Goal: Task Accomplishment & Management: Use online tool/utility

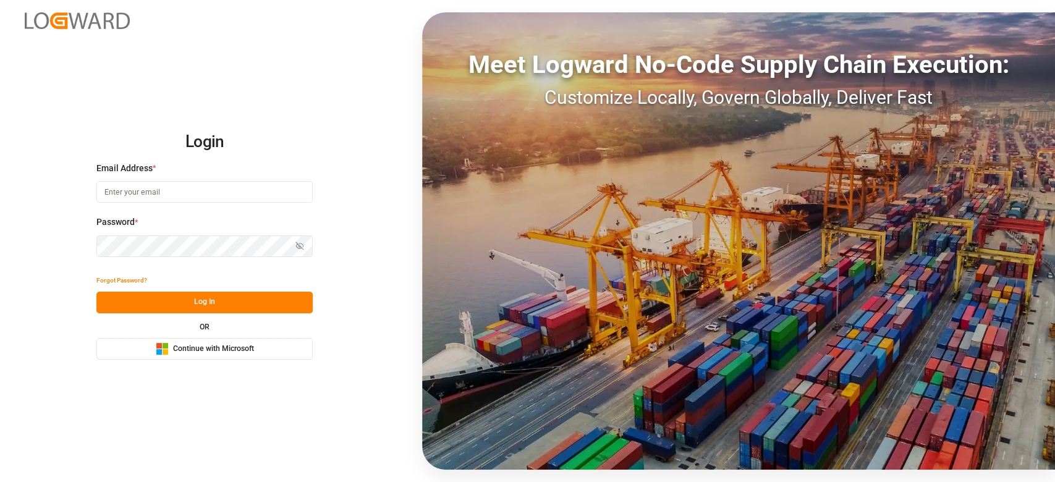
click at [161, 345] on rect at bounding box center [159, 346] width 6 height 6
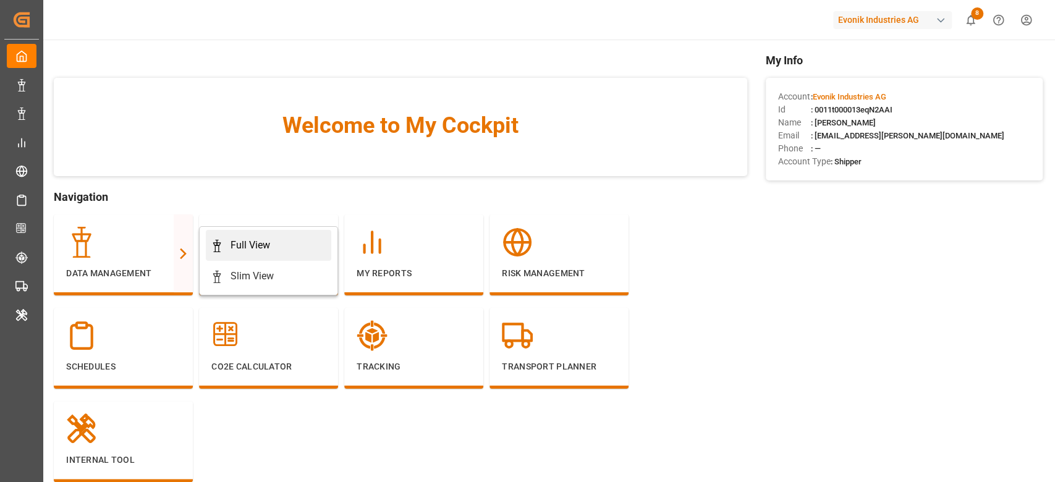
click at [267, 250] on div "Full View" at bounding box center [250, 245] width 40 height 15
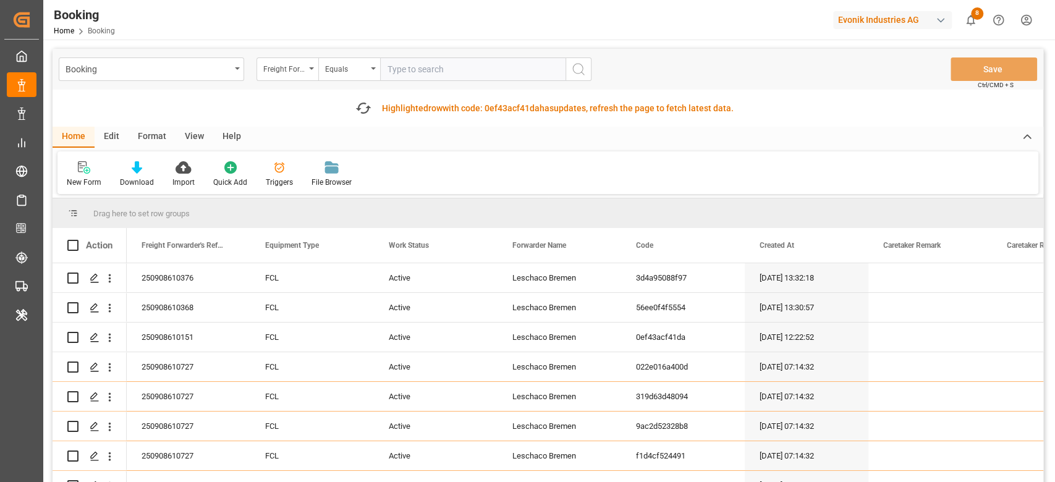
click at [140, 138] on div "Format" at bounding box center [152, 137] width 47 height 21
click at [88, 177] on div "Filter Rows" at bounding box center [85, 182] width 36 height 11
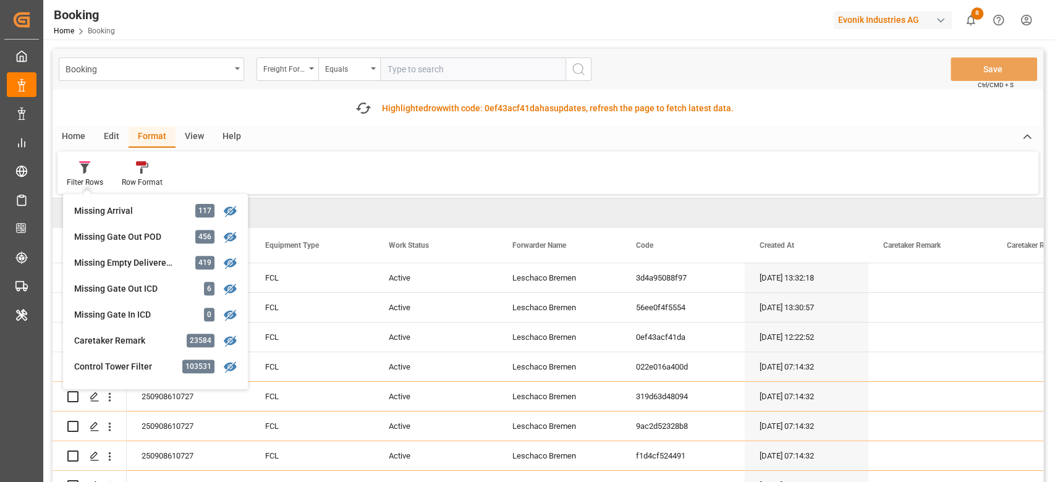
scroll to position [506, 0]
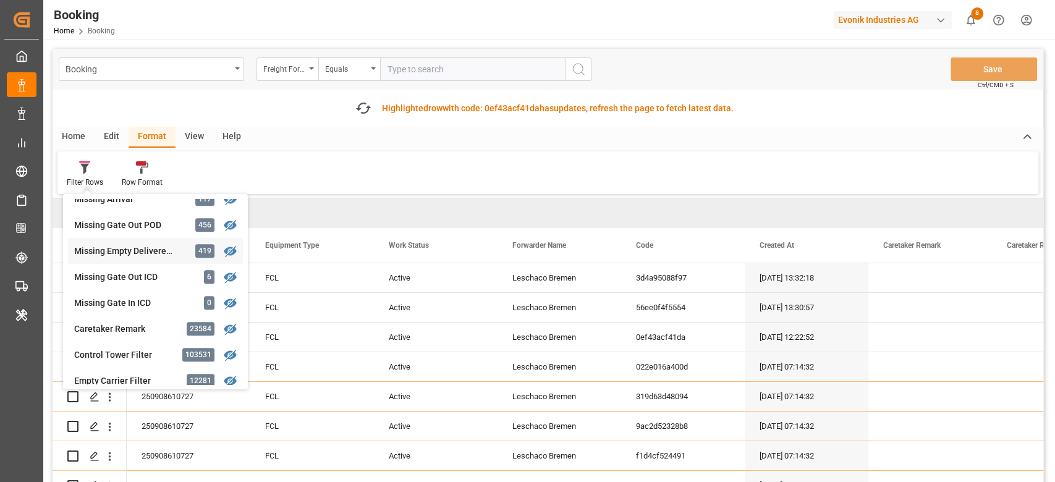
click at [122, 255] on div "Missing Empty Delivered Depot" at bounding box center [128, 251] width 108 height 13
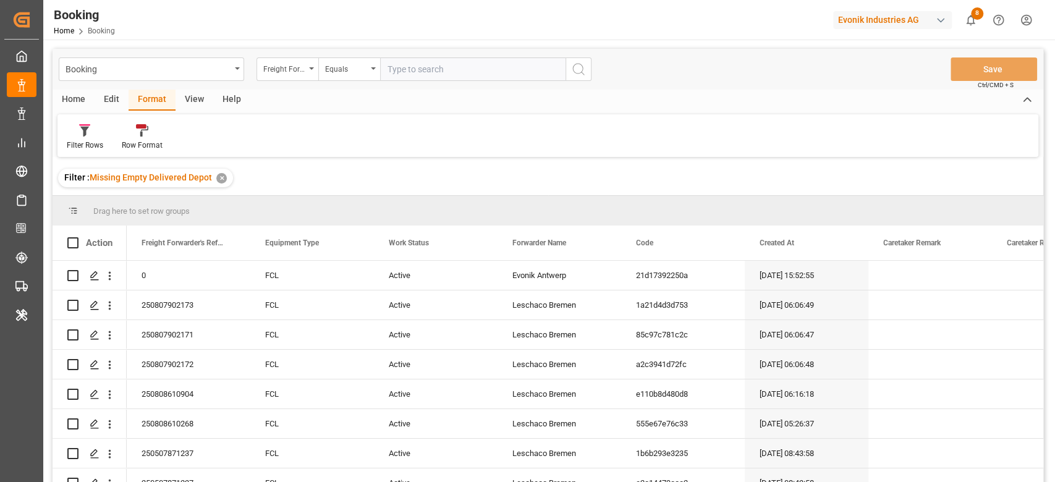
click at [196, 97] on div "View" at bounding box center [194, 100] width 38 height 21
click at [76, 133] on icon at bounding box center [79, 130] width 12 height 12
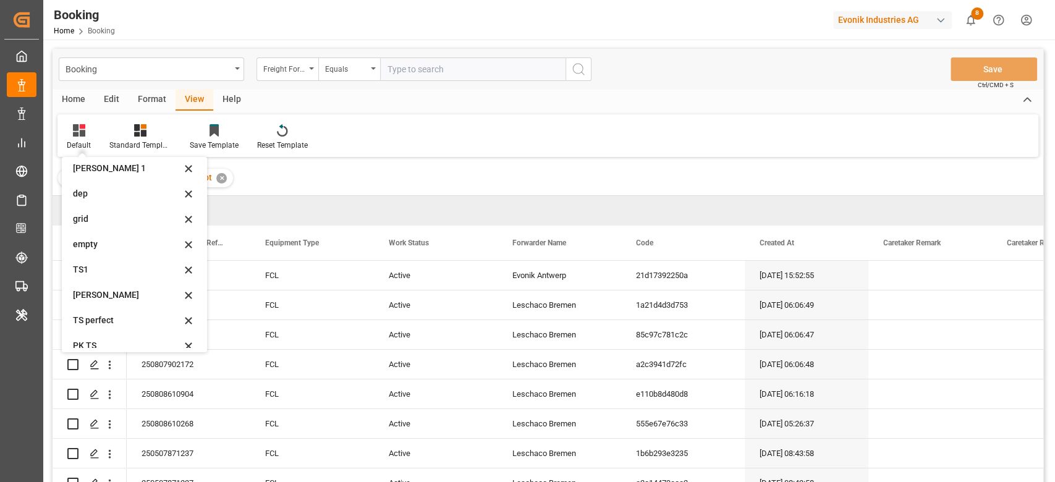
scroll to position [245, 0]
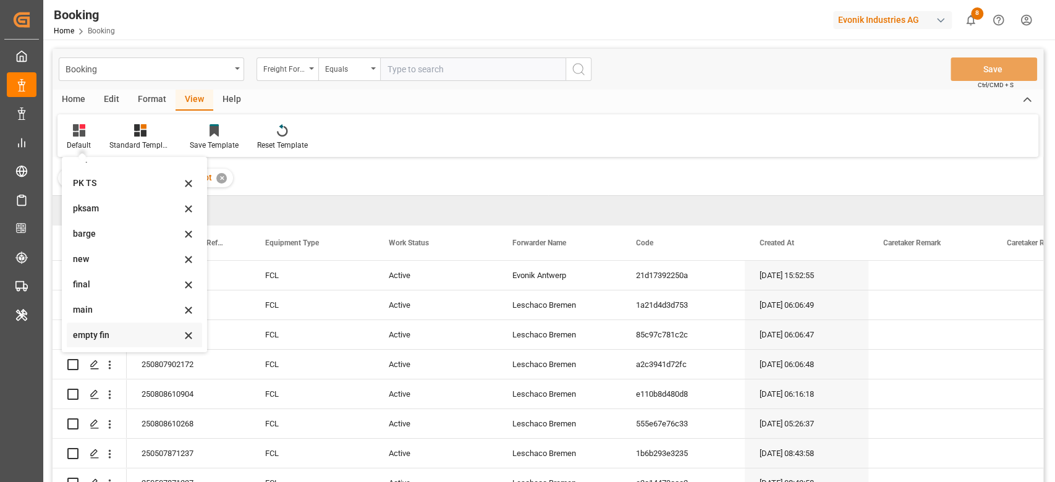
click at [101, 330] on div "empty fin" at bounding box center [127, 335] width 108 height 13
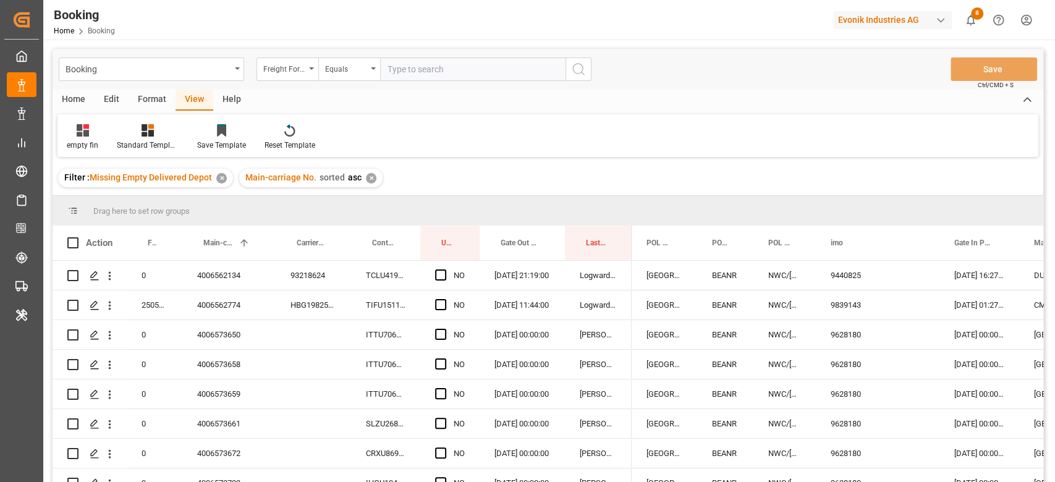
click at [410, 79] on input "text" at bounding box center [472, 68] width 185 height 23
click at [275, 72] on div "Freight Forwarder's Reference No." at bounding box center [284, 68] width 42 height 14
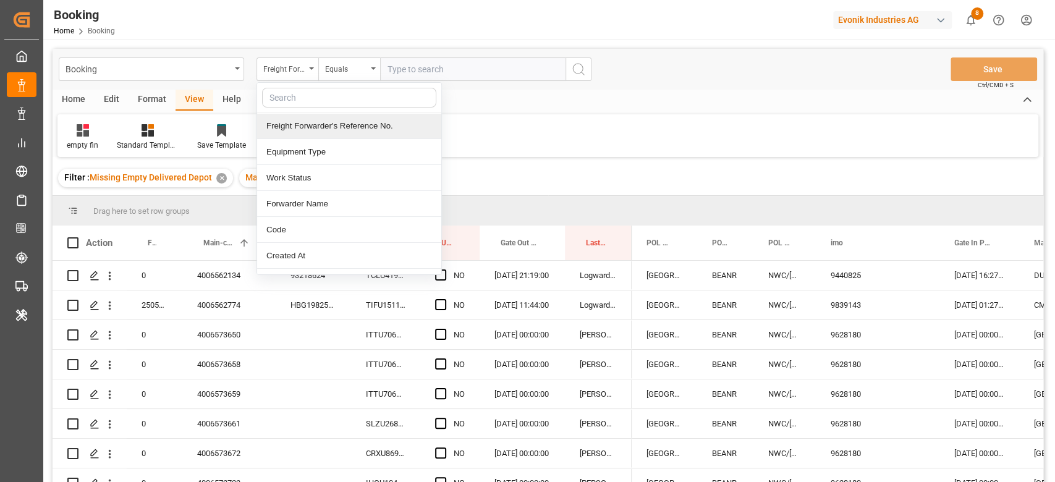
click at [275, 116] on div "Freight Forwarder's Reference No." at bounding box center [349, 126] width 184 height 26
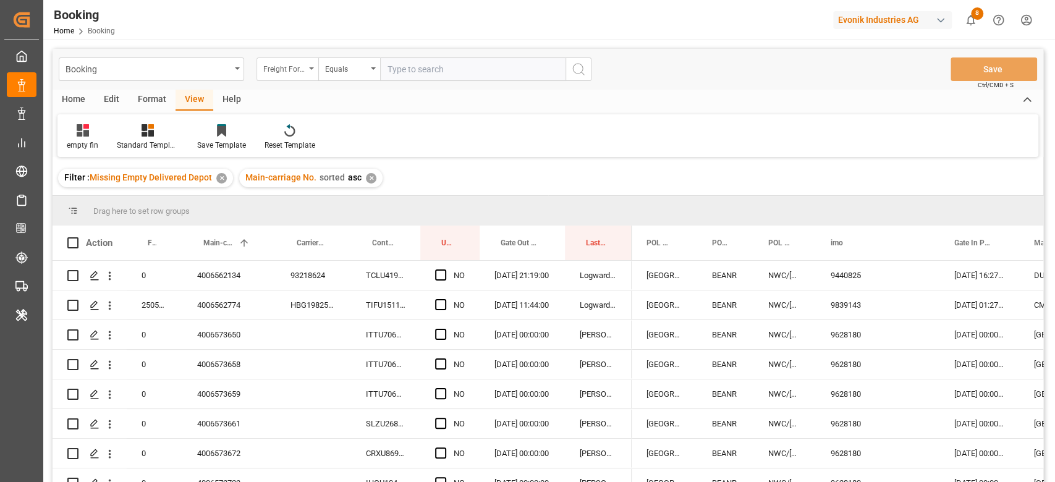
click at [287, 70] on div "Freight Forwarder's Reference No." at bounding box center [284, 68] width 42 height 14
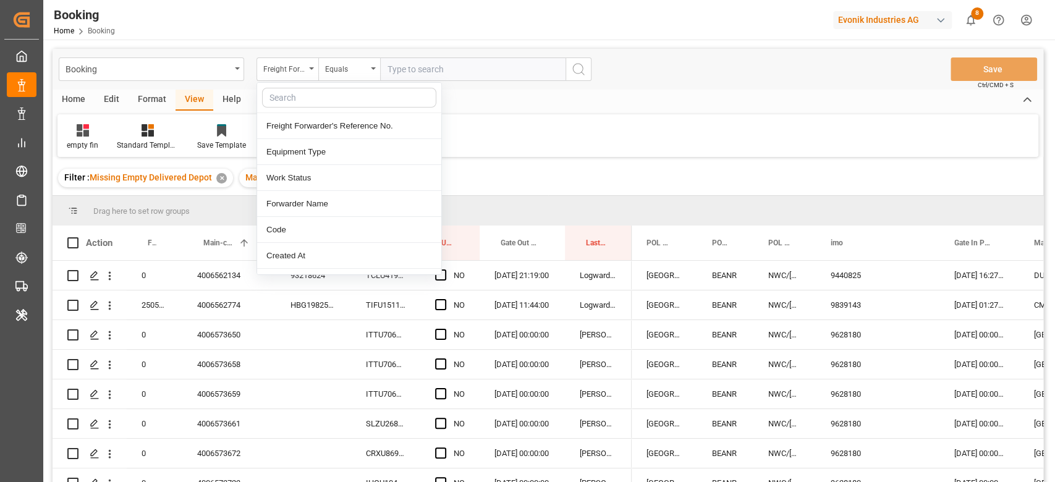
click at [298, 96] on input "text" at bounding box center [349, 98] width 174 height 20
type input "[PERSON_NAME]"
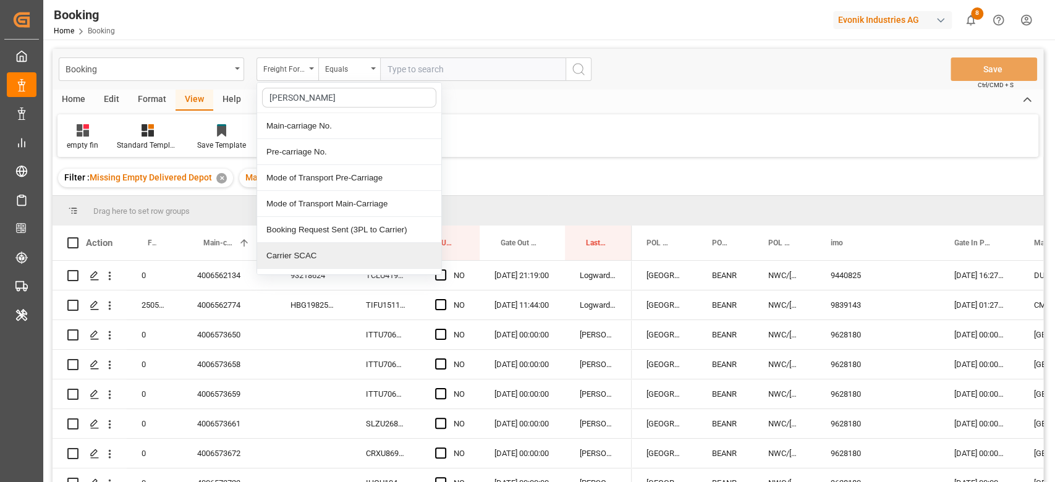
click at [288, 253] on div "Carrier SCAC" at bounding box center [349, 256] width 184 height 26
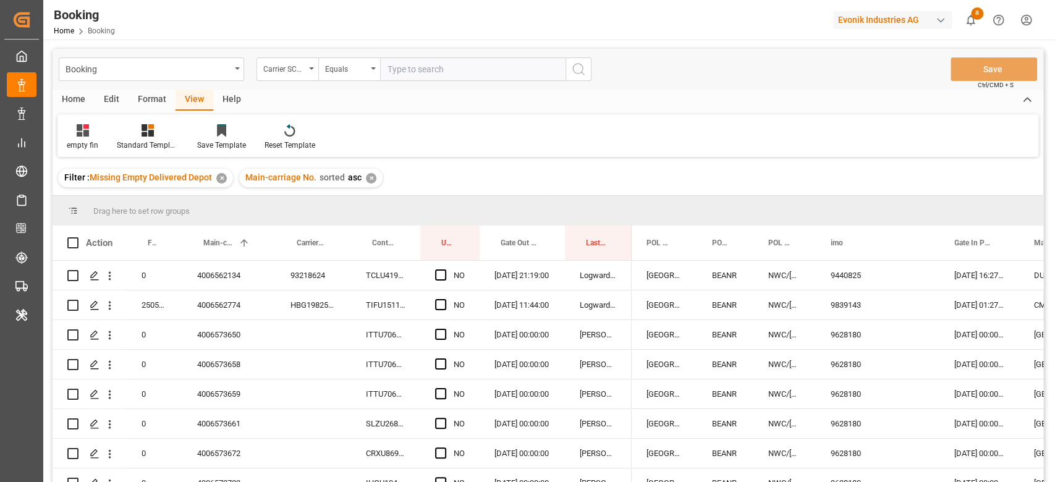
click at [427, 82] on div "Booking Carrier SCAC Equals Save Ctrl/CMD + S" at bounding box center [548, 69] width 990 height 41
drag, startPoint x: 433, startPoint y: 72, endPoint x: 427, endPoint y: 77, distance: 7.0
click at [427, 77] on input "text" at bounding box center [472, 68] width 185 height 23
type input "hlcu"
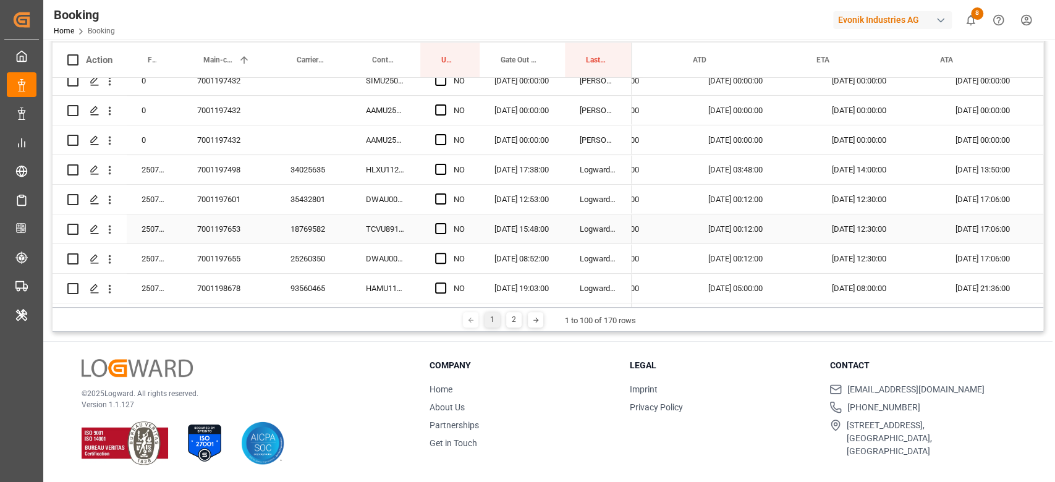
scroll to position [0, 1258]
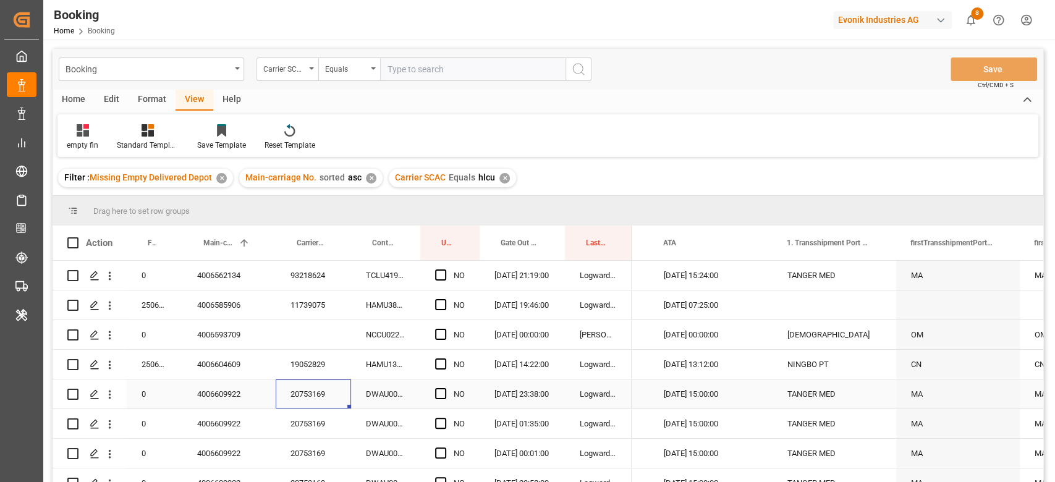
click at [295, 393] on div "20753169" at bounding box center [313, 393] width 75 height 29
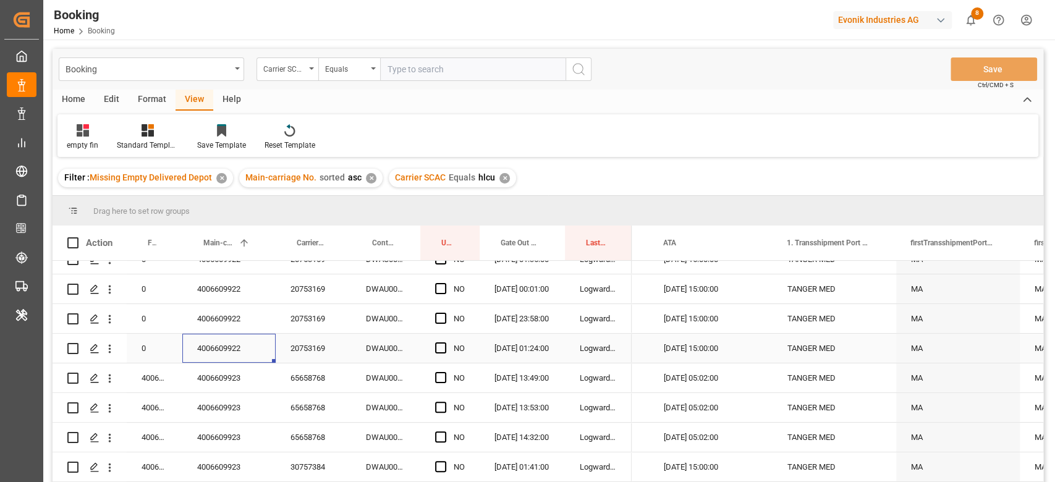
click at [207, 348] on div "4006609922" at bounding box center [228, 348] width 93 height 29
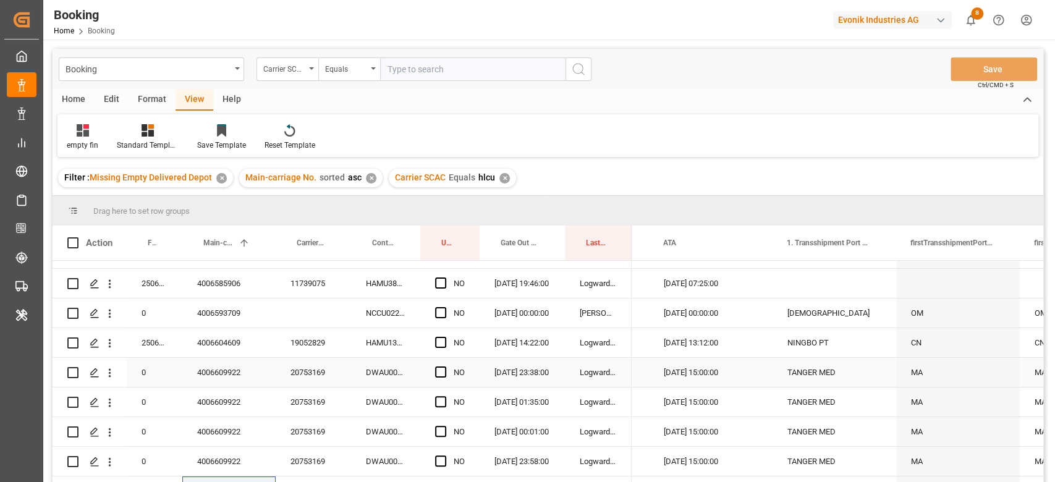
click at [442, 371] on span "Press SPACE to select this row." at bounding box center [440, 371] width 11 height 11
click at [444, 366] on input "Press SPACE to select this row." at bounding box center [444, 366] width 0 height 0
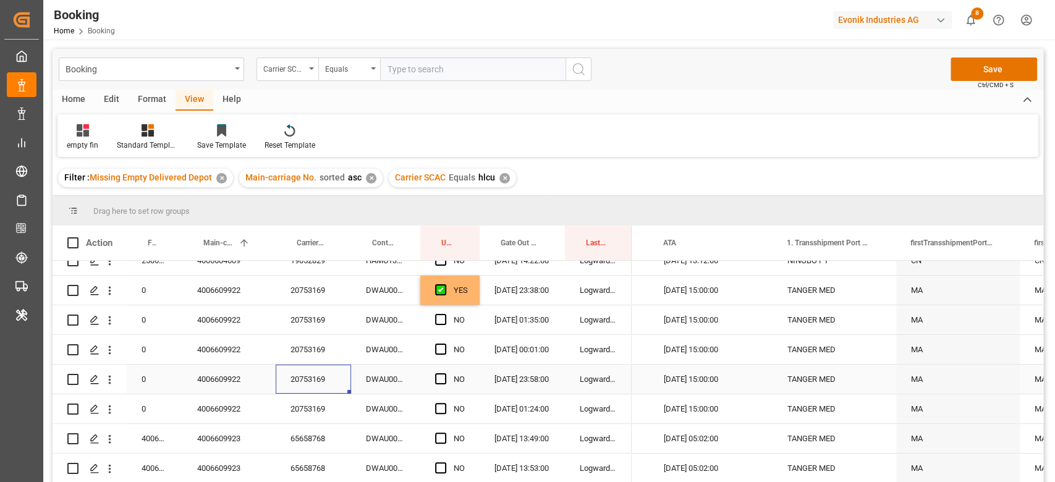
click at [295, 378] on div "20753169" at bounding box center [313, 379] width 75 height 29
click at [454, 415] on div "NO" at bounding box center [459, 409] width 11 height 28
click at [439, 404] on span "Press SPACE to select this row." at bounding box center [440, 408] width 11 height 11
click at [444, 403] on input "Press SPACE to select this row." at bounding box center [444, 403] width 0 height 0
click at [474, 302] on div "YES" at bounding box center [449, 290] width 59 height 29
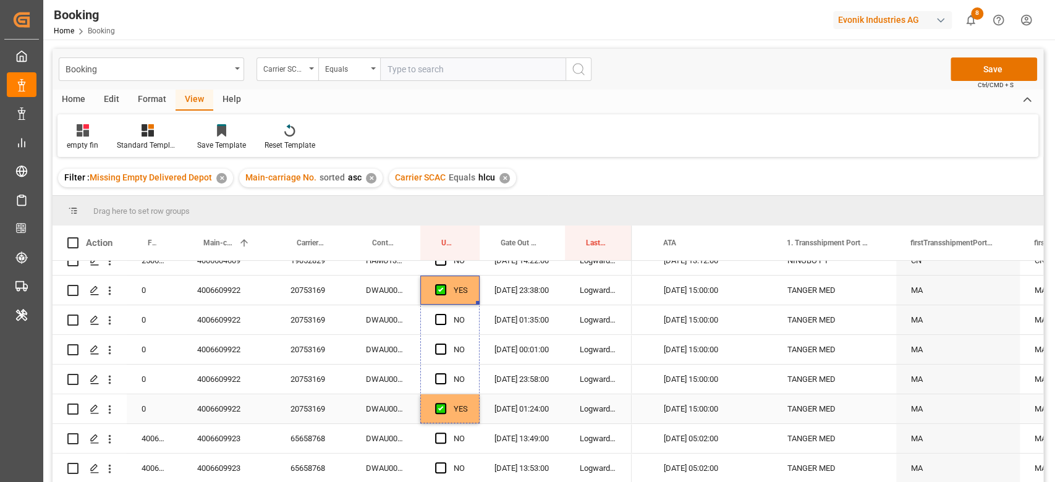
drag, startPoint x: 476, startPoint y: 302, endPoint x: 463, endPoint y: 403, distance: 102.7
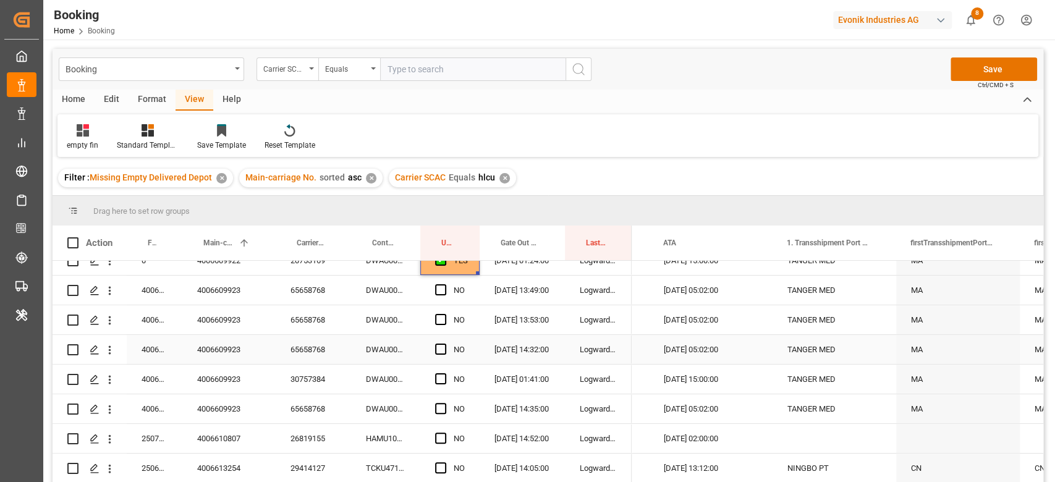
scroll to position [252, 0]
click at [310, 344] on div "65658768" at bounding box center [313, 349] width 75 height 29
click at [434, 285] on div "NO" at bounding box center [449, 290] width 59 height 29
click at [444, 285] on span "Press SPACE to select this row." at bounding box center [440, 289] width 11 height 11
click at [444, 284] on input "Press SPACE to select this row." at bounding box center [444, 284] width 0 height 0
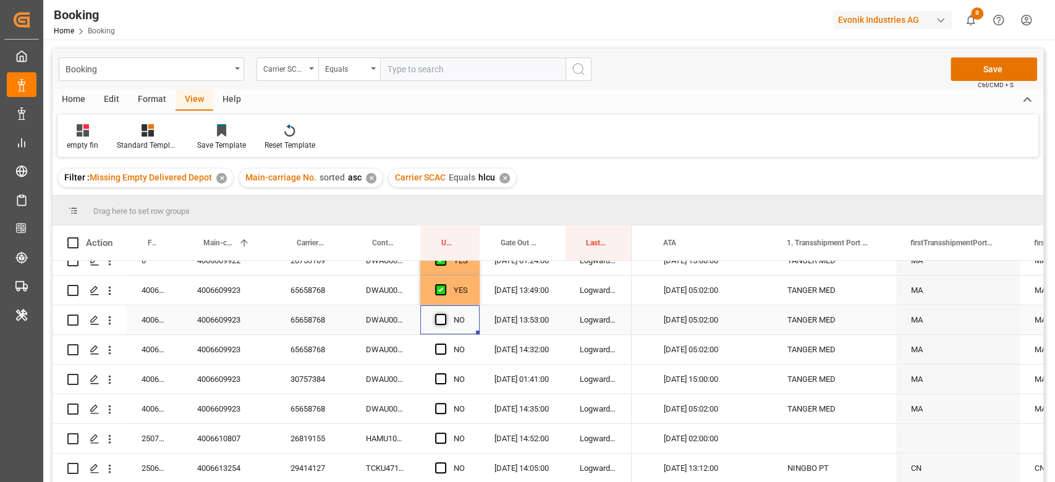
click at [436, 316] on span "Press SPACE to select this row." at bounding box center [440, 319] width 11 height 11
click at [444, 314] on input "Press SPACE to select this row." at bounding box center [444, 314] width 0 height 0
click at [441, 353] on div "Press SPACE to select this row." at bounding box center [444, 349] width 19 height 28
click at [441, 353] on span "Press SPACE to select this row." at bounding box center [440, 349] width 11 height 11
click at [444, 344] on input "Press SPACE to select this row." at bounding box center [444, 344] width 0 height 0
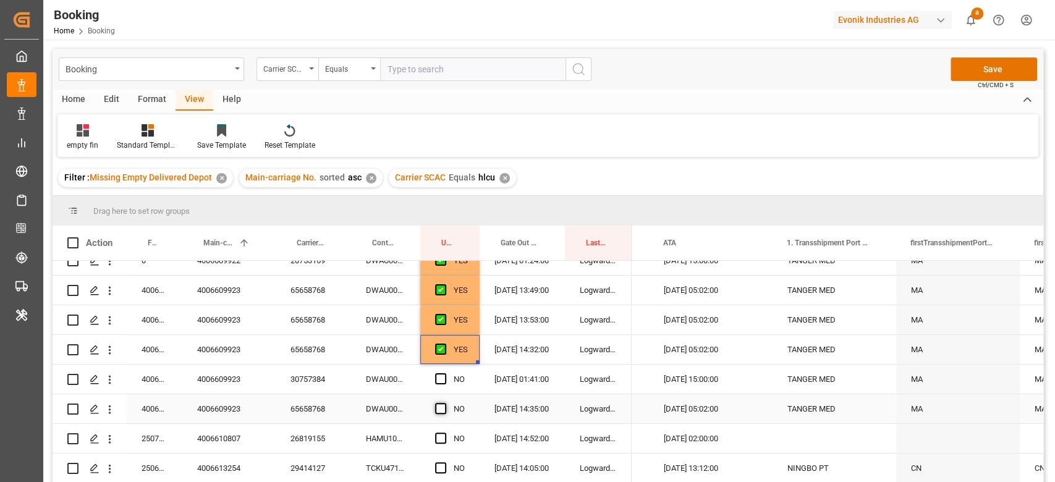
click at [445, 407] on span "Press SPACE to select this row." at bounding box center [440, 408] width 11 height 11
click at [444, 403] on input "Press SPACE to select this row." at bounding box center [444, 403] width 0 height 0
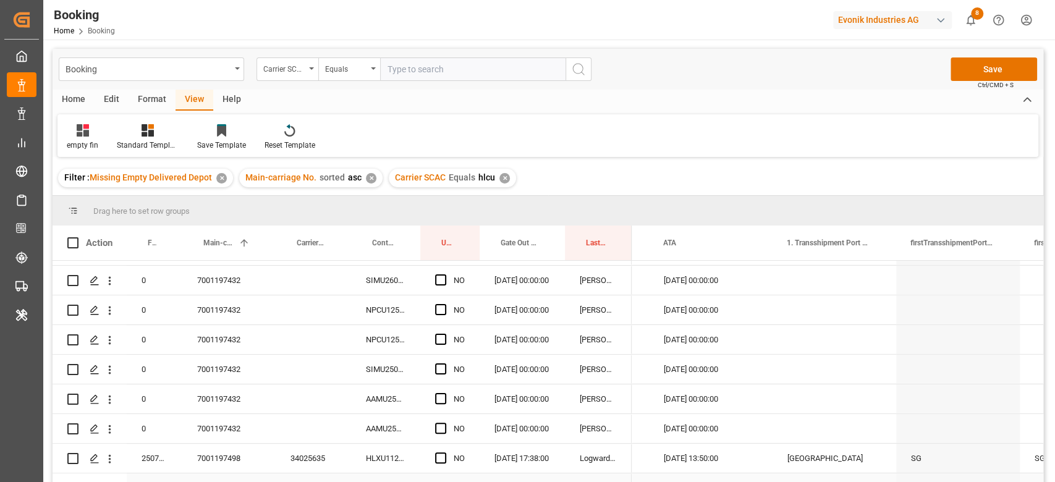
scroll to position [2631, 0]
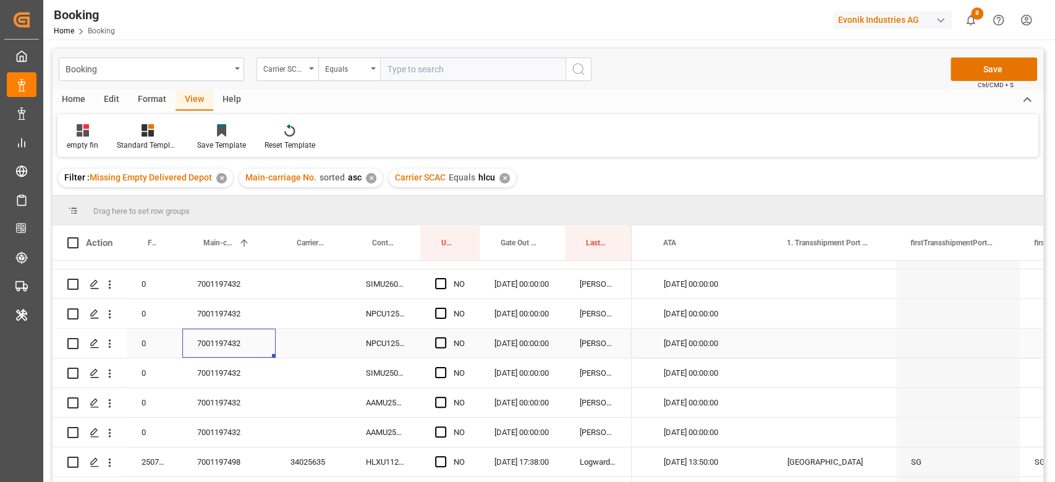
click at [242, 339] on div "7001197432" at bounding box center [228, 343] width 93 height 29
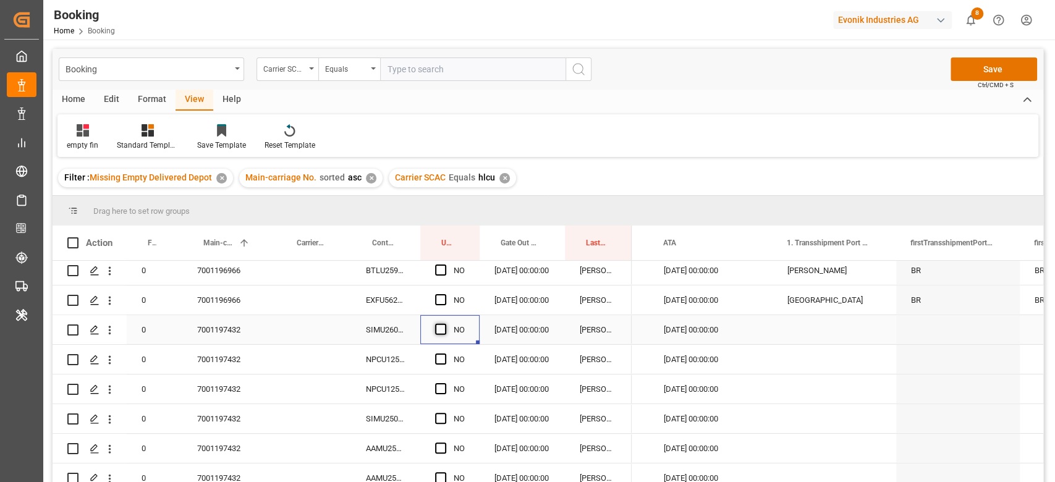
click at [440, 329] on span "Press SPACE to select this row." at bounding box center [440, 329] width 11 height 11
click at [444, 324] on input "Press SPACE to select this row." at bounding box center [444, 324] width 0 height 0
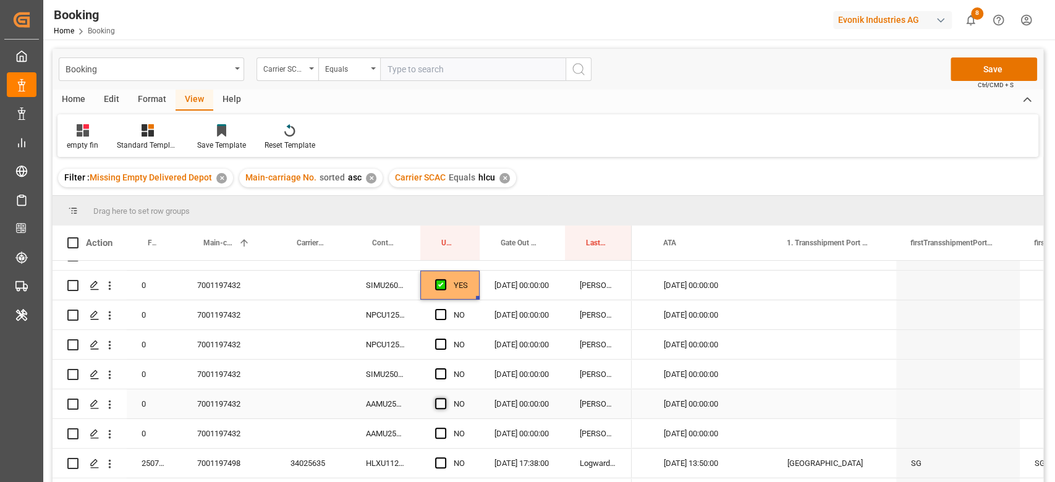
scroll to position [2631, 0]
click at [442, 429] on span "Press SPACE to select this row." at bounding box center [440, 431] width 11 height 11
click at [444, 426] on input "Press SPACE to select this row." at bounding box center [444, 426] width 0 height 0
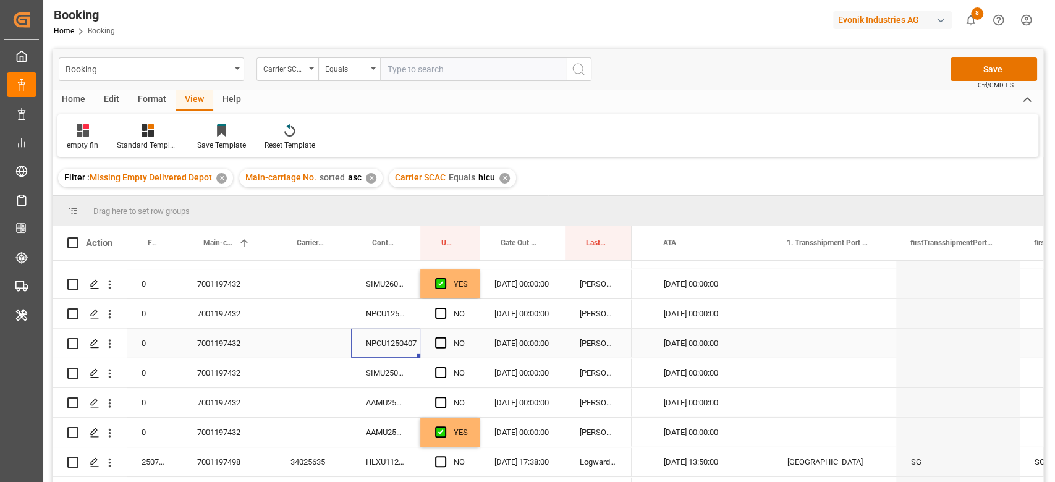
click at [391, 340] on div "NPCU1250407" at bounding box center [385, 343] width 69 height 29
click at [435, 334] on div "Press SPACE to select this row." at bounding box center [444, 343] width 19 height 28
click at [439, 316] on span "Press SPACE to select this row." at bounding box center [440, 313] width 11 height 11
click at [444, 308] on input "Press SPACE to select this row." at bounding box center [444, 308] width 0 height 0
click at [440, 342] on span "Press SPACE to select this row." at bounding box center [440, 342] width 11 height 11
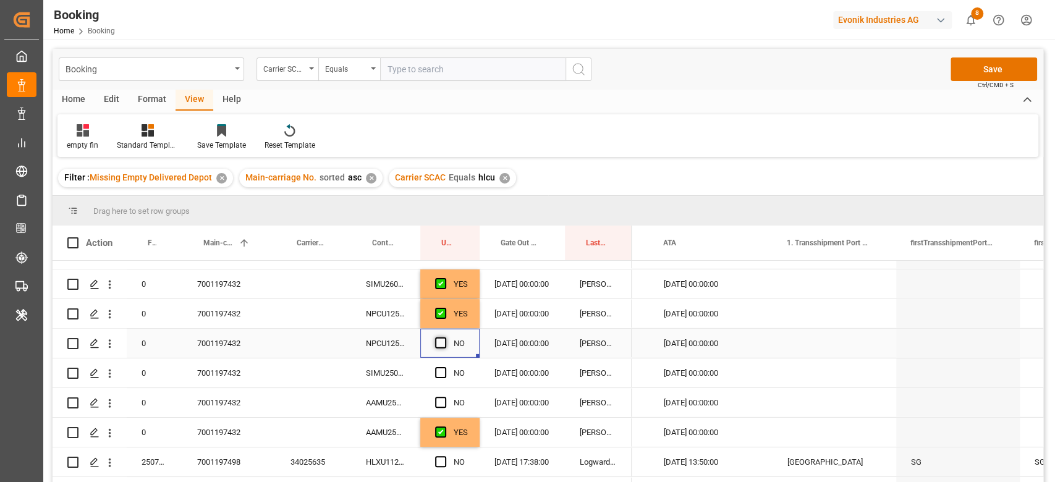
click at [444, 337] on input "Press SPACE to select this row." at bounding box center [444, 337] width 0 height 0
click at [440, 372] on span "Press SPACE to select this row." at bounding box center [440, 372] width 11 height 11
click at [444, 367] on input "Press SPACE to select this row." at bounding box center [444, 367] width 0 height 0
click at [438, 403] on span "Press SPACE to select this row." at bounding box center [440, 402] width 11 height 11
click at [444, 397] on input "Press SPACE to select this row." at bounding box center [444, 397] width 0 height 0
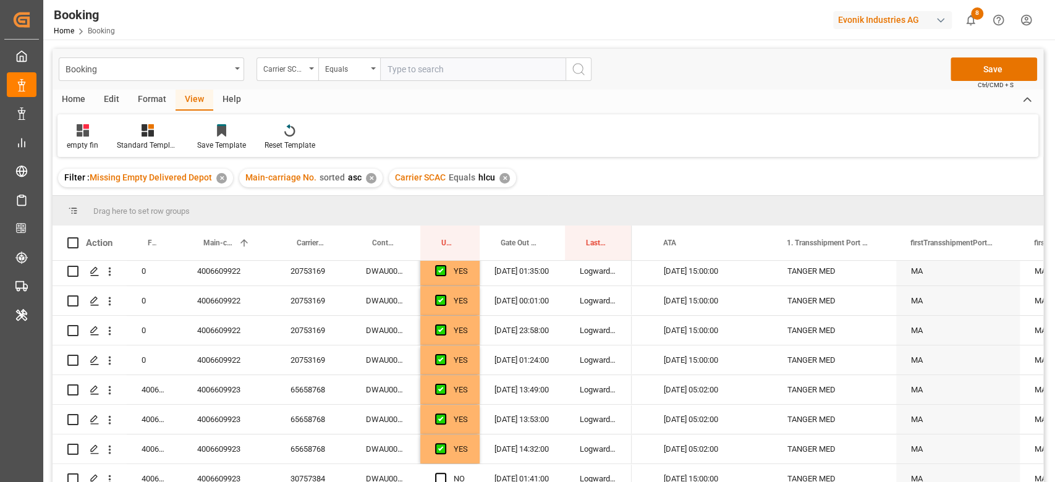
scroll to position [0, 0]
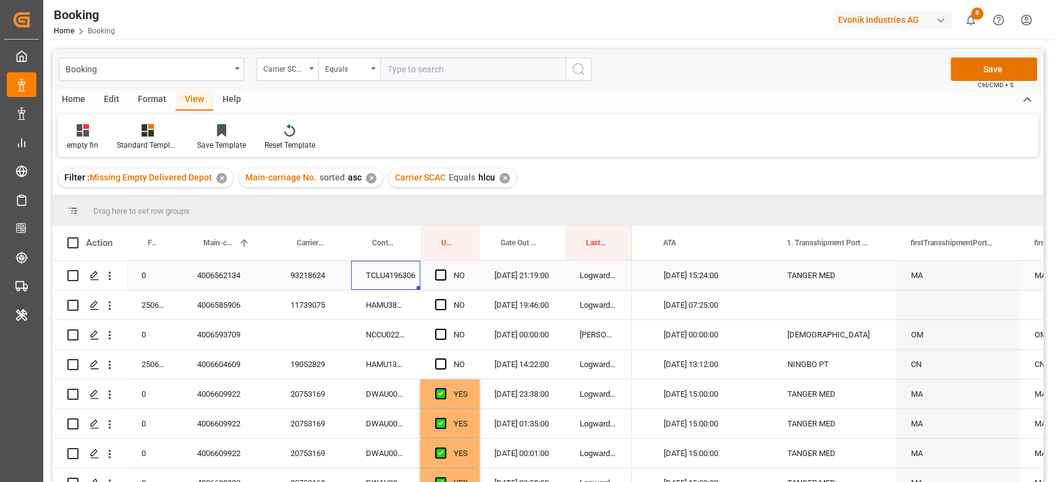
click at [386, 277] on div "TCLU4196306" at bounding box center [385, 275] width 69 height 29
click at [376, 298] on div "HAMU3828441" at bounding box center [385, 304] width 69 height 29
click at [379, 264] on div "TCLU4196306" at bounding box center [385, 275] width 69 height 29
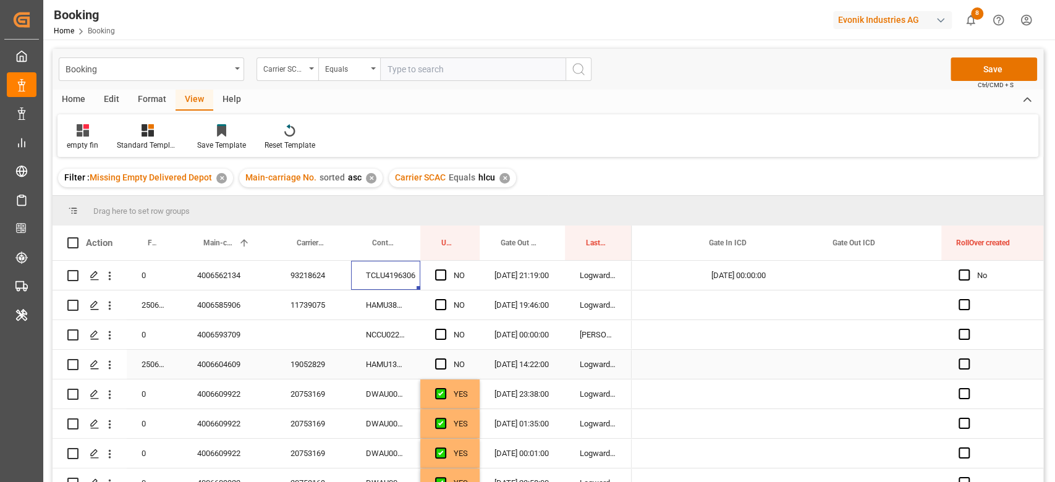
scroll to position [0, 4197]
click at [441, 274] on span "Press SPACE to select this row." at bounding box center [440, 274] width 11 height 11
click at [444, 269] on input "Press SPACE to select this row." at bounding box center [444, 269] width 0 height 0
click at [378, 316] on div "HAMU3828441" at bounding box center [385, 304] width 69 height 29
click at [436, 300] on span "Press SPACE to select this row." at bounding box center [440, 304] width 11 height 11
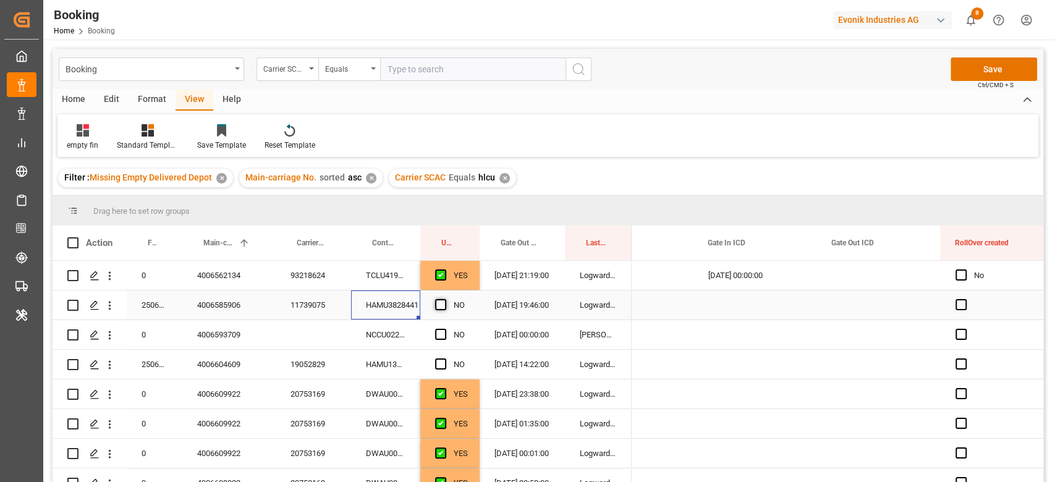
click at [444, 299] on input "Press SPACE to select this row." at bounding box center [444, 299] width 0 height 0
click at [390, 319] on div "HAMU3828441" at bounding box center [385, 304] width 69 height 29
click at [386, 329] on div "NCCU0224054" at bounding box center [385, 334] width 69 height 29
click at [439, 333] on span "Press SPACE to select this row." at bounding box center [440, 334] width 11 height 11
click at [444, 329] on input "Press SPACE to select this row." at bounding box center [444, 329] width 0 height 0
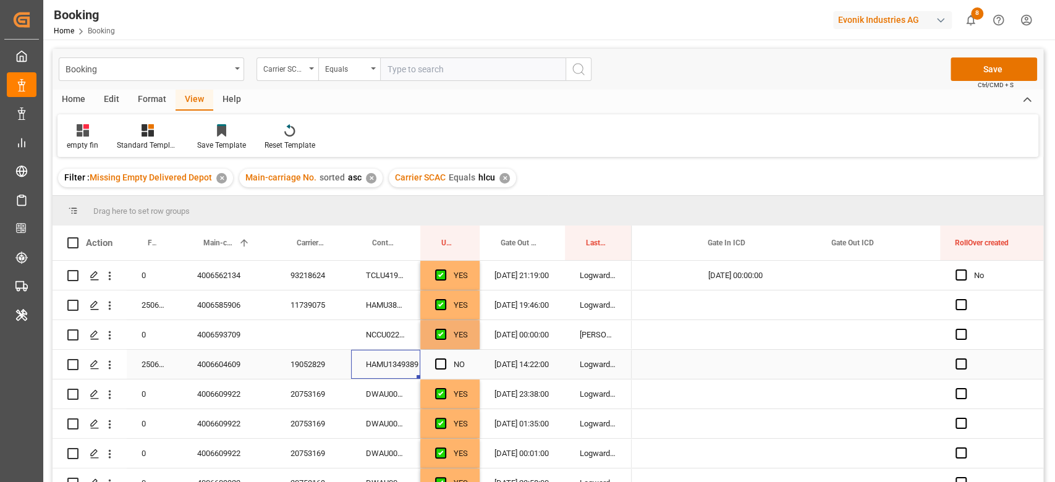
click at [392, 364] on div "HAMU1349389" at bounding box center [385, 364] width 69 height 29
click at [431, 361] on div "NO" at bounding box center [449, 364] width 59 height 29
click at [438, 362] on span "Press SPACE to select this row." at bounding box center [440, 363] width 11 height 11
click at [444, 358] on input "Press SPACE to select this row." at bounding box center [444, 358] width 0 height 0
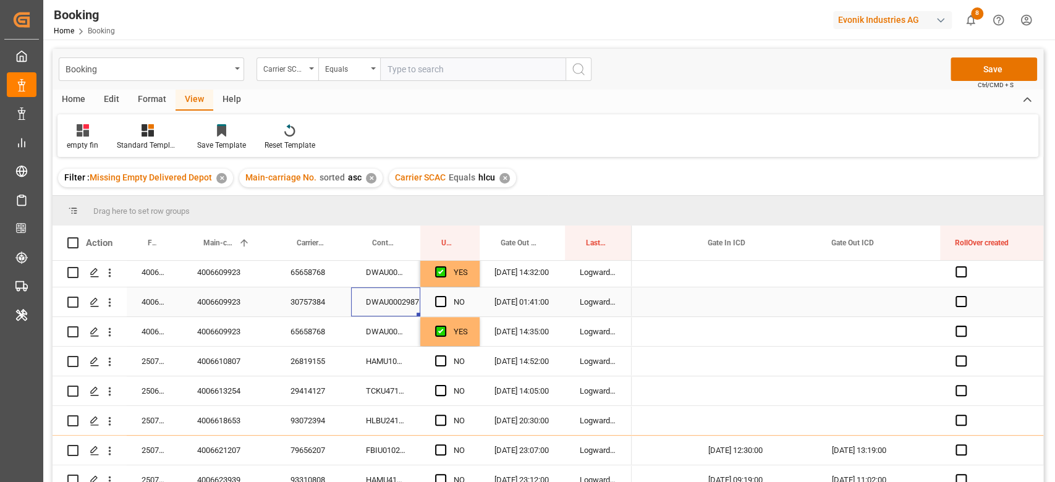
click at [396, 304] on div "DWAU0002987" at bounding box center [385, 301] width 69 height 29
click at [443, 301] on span "Press SPACE to select this row." at bounding box center [440, 301] width 11 height 11
click at [444, 296] on input "Press SPACE to select this row." at bounding box center [444, 296] width 0 height 0
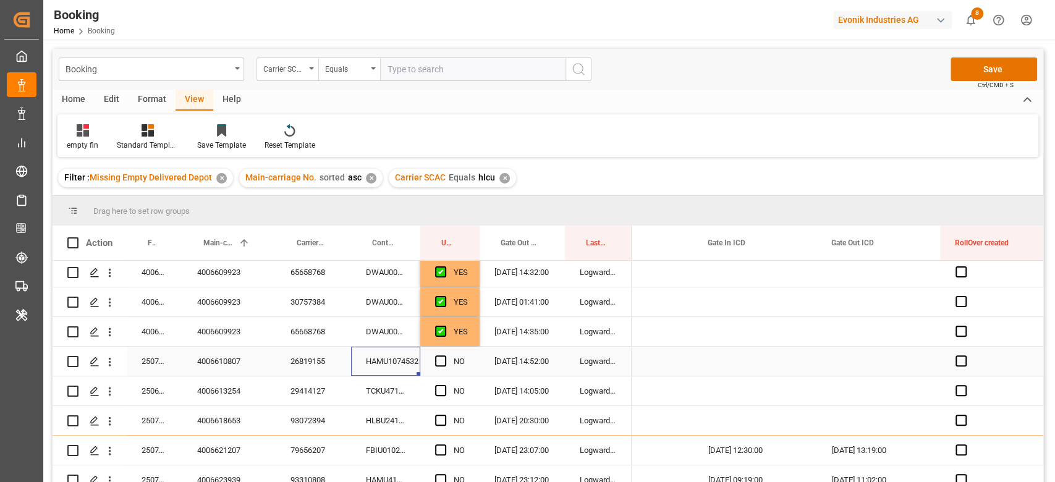
click at [369, 357] on div "HAMU1074532" at bounding box center [385, 361] width 69 height 29
drag, startPoint x: 441, startPoint y: 360, endPoint x: 367, endPoint y: 391, distance: 79.8
click at [441, 360] on span "Press SPACE to select this row." at bounding box center [440, 360] width 11 height 11
click at [444, 355] on input "Press SPACE to select this row." at bounding box center [444, 355] width 0 height 0
click at [316, 357] on div "26819155" at bounding box center [313, 361] width 75 height 29
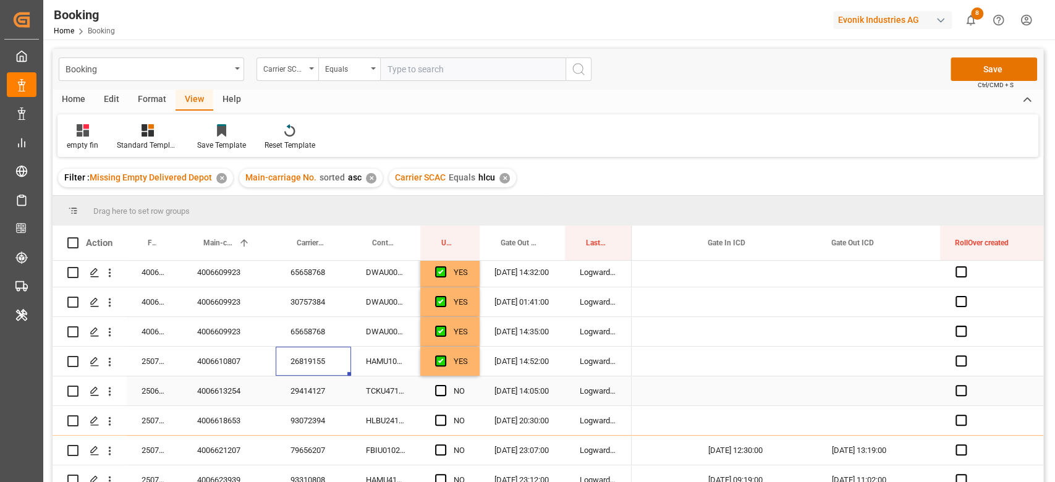
click at [361, 383] on div "TCKU4711461" at bounding box center [385, 390] width 69 height 29
click at [449, 389] on div "Press SPACE to select this row." at bounding box center [444, 391] width 19 height 28
click at [440, 389] on span "Press SPACE to select this row." at bounding box center [440, 390] width 11 height 11
click at [444, 385] on input "Press SPACE to select this row." at bounding box center [444, 385] width 0 height 0
click at [381, 420] on div "HLBU2413672" at bounding box center [385, 420] width 69 height 29
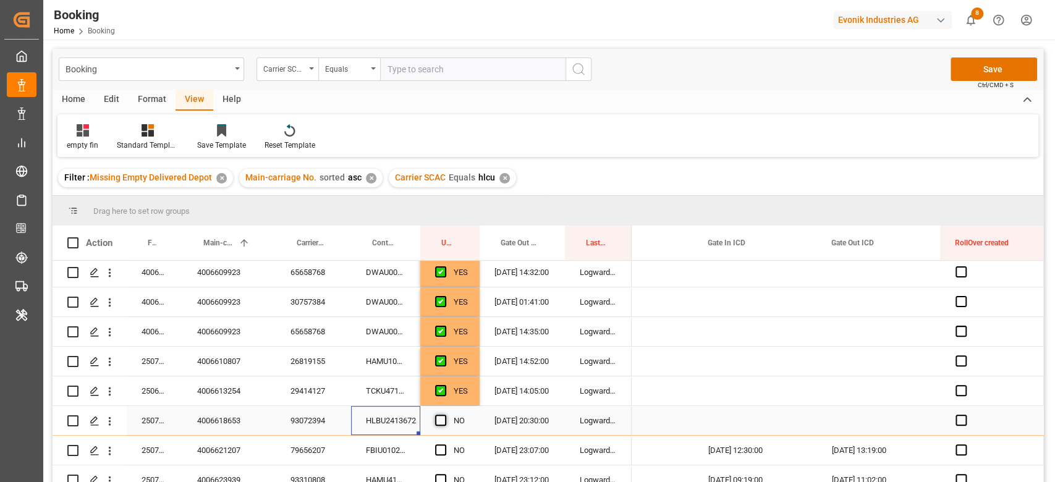
click at [442, 416] on span "Press SPACE to select this row." at bounding box center [440, 420] width 11 height 11
click at [444, 415] on input "Press SPACE to select this row." at bounding box center [444, 415] width 0 height 0
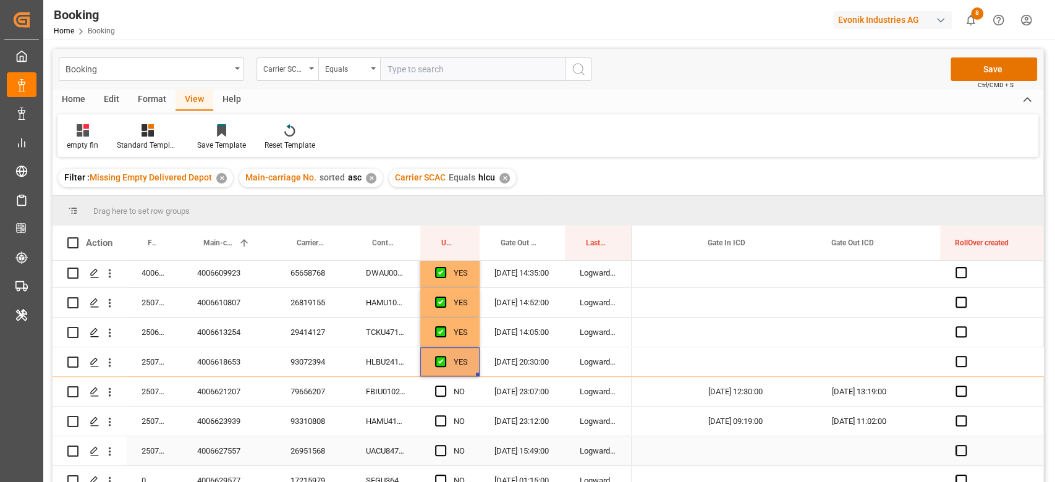
scroll to position [411, 0]
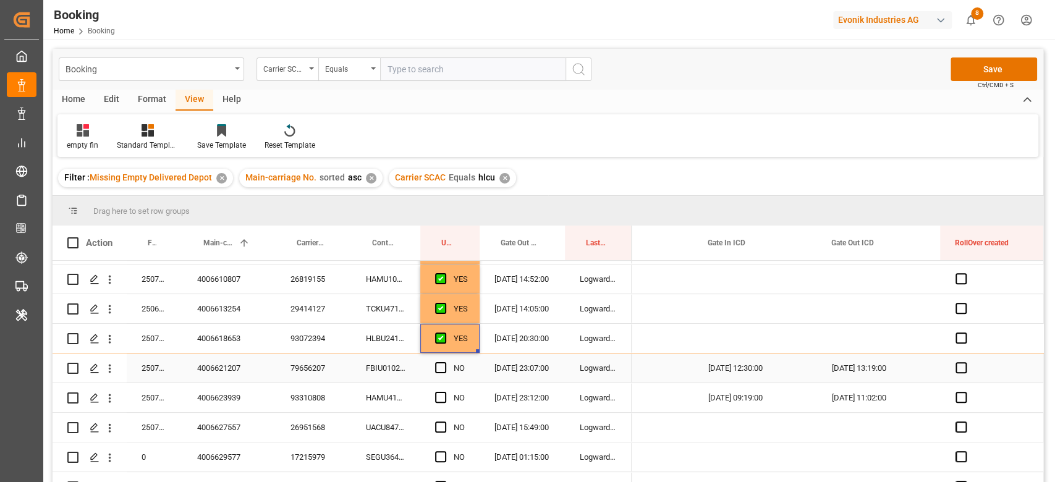
click at [393, 366] on div "FBIU0102042" at bounding box center [385, 367] width 69 height 29
click at [732, 367] on div "[DATE] 12:30:00" at bounding box center [755, 367] width 124 height 29
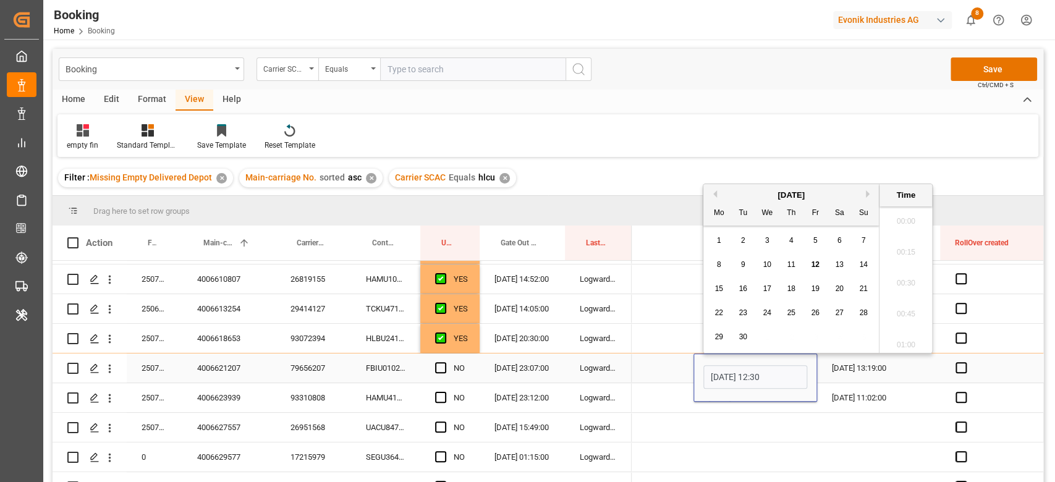
scroll to position [1857, 0]
click at [714, 195] on button "Previous Month" at bounding box center [712, 193] width 7 height 7
click at [717, 264] on span "4" at bounding box center [719, 264] width 4 height 9
type input "[DATE] 12:30"
click at [695, 405] on div "[DATE] 09:19:00" at bounding box center [755, 397] width 124 height 29
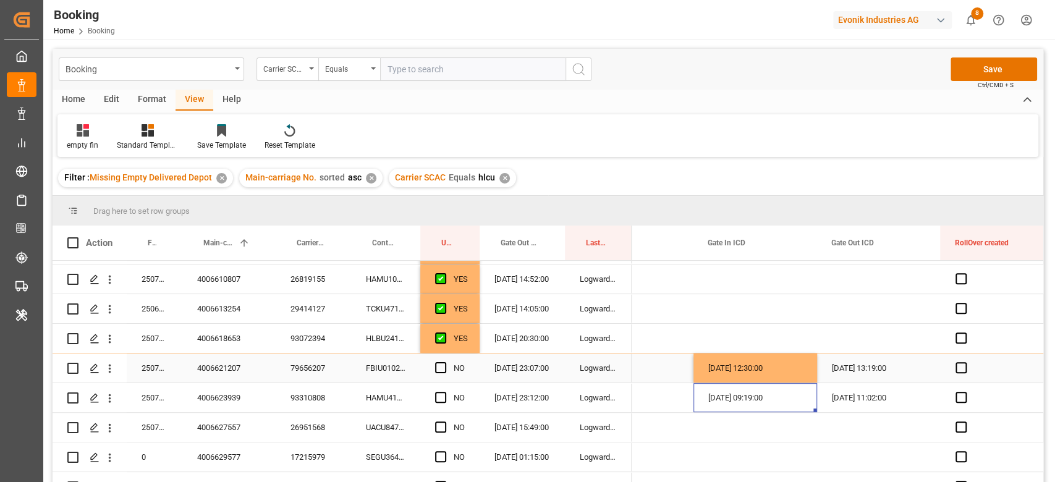
click at [436, 367] on span "Press SPACE to select this row." at bounding box center [440, 367] width 11 height 11
click at [444, 362] on input "Press SPACE to select this row." at bounding box center [444, 362] width 0 height 0
click at [378, 392] on div "HAMU4167557" at bounding box center [385, 397] width 69 height 29
click at [743, 401] on div "[DATE] 09:19:00" at bounding box center [755, 397] width 124 height 29
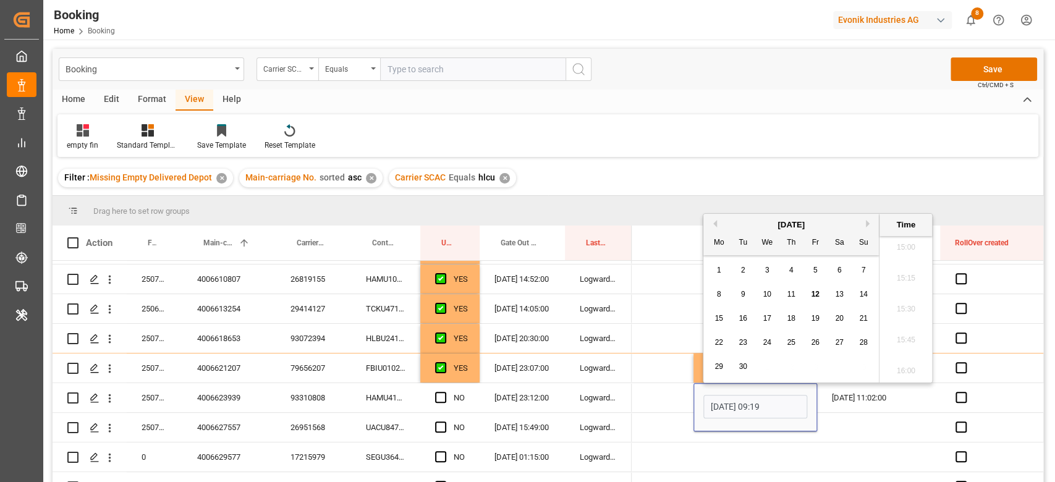
click at [713, 222] on button "Previous Month" at bounding box center [712, 223] width 7 height 7
click at [816, 319] on span "15" at bounding box center [815, 318] width 8 height 9
type input "[DATE] 09:19"
click at [858, 435] on div "Press SPACE to select this row." at bounding box center [879, 427] width 124 height 29
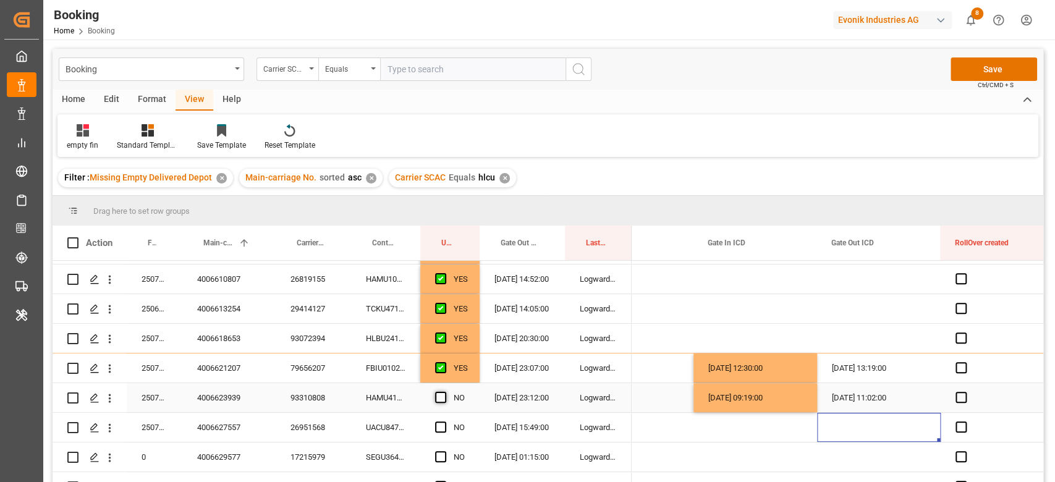
click at [445, 395] on span "Press SPACE to select this row." at bounding box center [440, 397] width 11 height 11
click at [444, 392] on input "Press SPACE to select this row." at bounding box center [444, 392] width 0 height 0
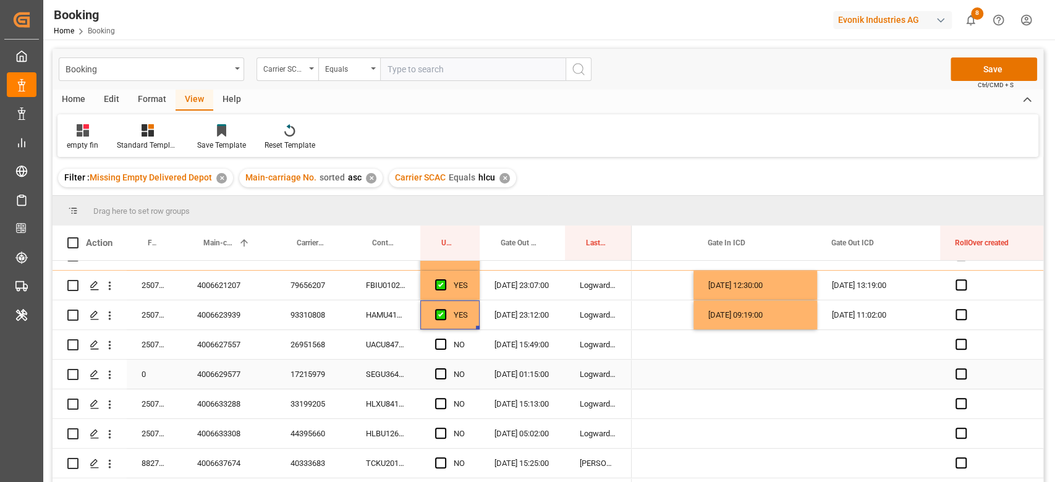
click at [400, 348] on div "UACU8475397" at bounding box center [385, 344] width 69 height 29
click at [440, 344] on span "Press SPACE to select this row." at bounding box center [440, 344] width 11 height 11
click at [444, 339] on input "Press SPACE to select this row." at bounding box center [444, 339] width 0 height 0
click at [382, 376] on div "SEGU3642533" at bounding box center [385, 374] width 69 height 29
click at [442, 371] on span "Press SPACE to select this row." at bounding box center [440, 373] width 11 height 11
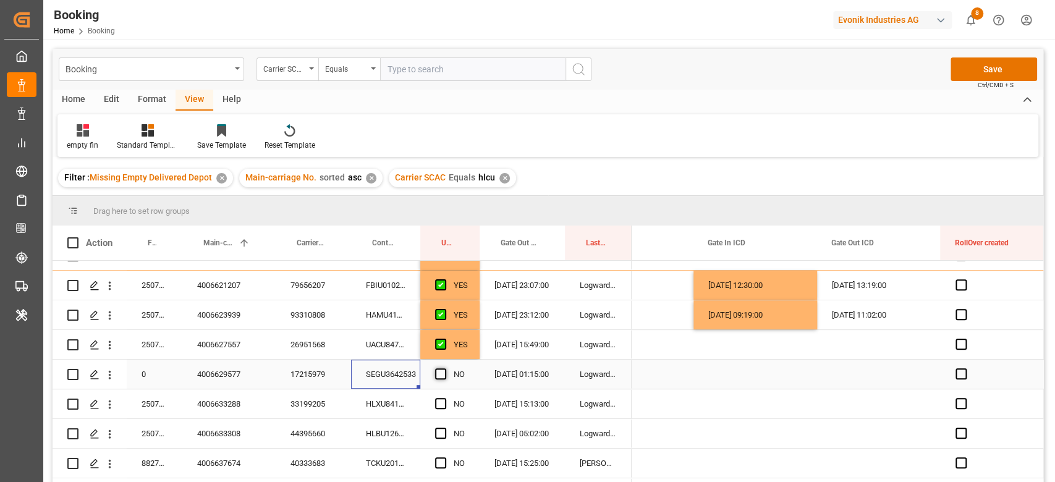
click at [444, 368] on input "Press SPACE to select this row." at bounding box center [444, 368] width 0 height 0
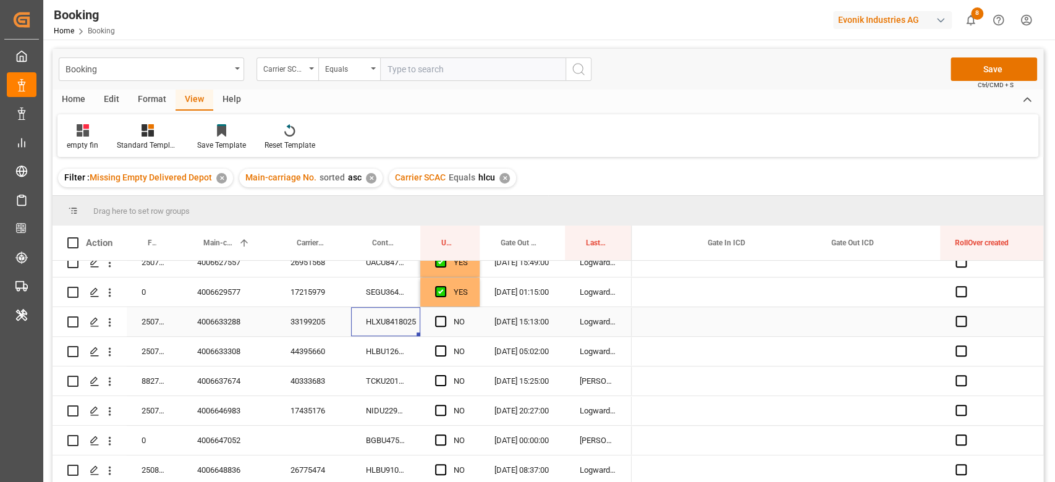
click at [392, 326] on div "HLXU8418025" at bounding box center [385, 321] width 69 height 29
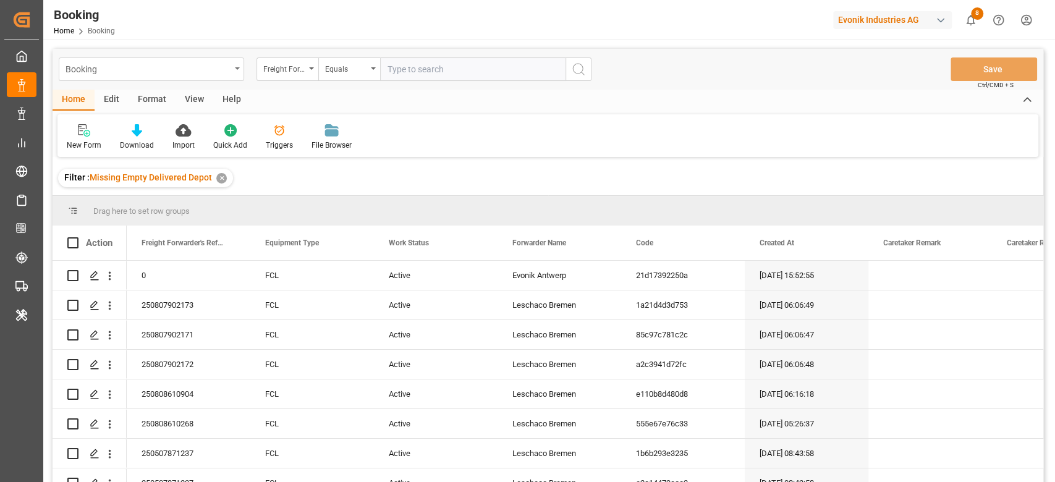
click at [198, 80] on div "Booking Freight Forwarder's Reference No. Equals Save Ctrl/CMD + S" at bounding box center [548, 69] width 990 height 41
drag, startPoint x: 194, startPoint y: 101, endPoint x: 160, endPoint y: 119, distance: 38.7
click at [193, 101] on div "View" at bounding box center [194, 100] width 38 height 21
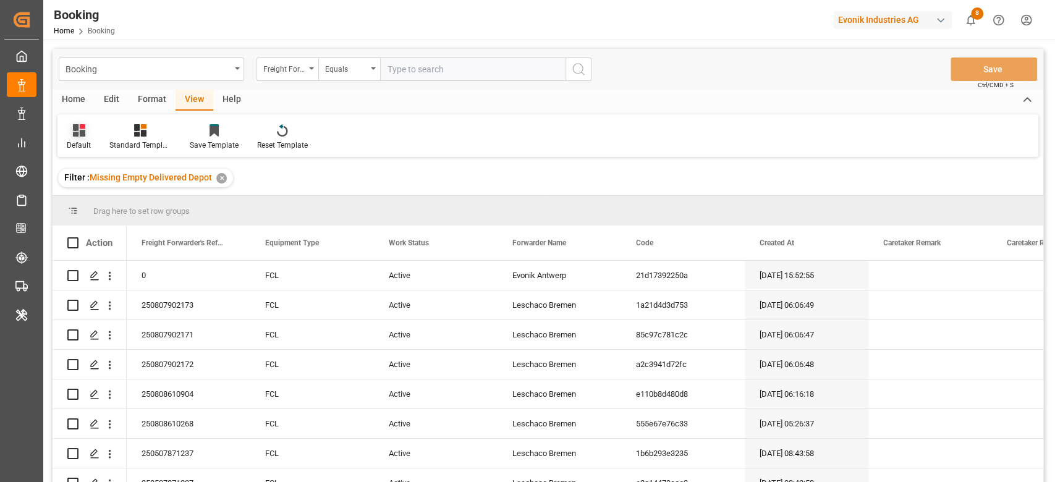
click at [64, 132] on div "Default" at bounding box center [78, 137] width 43 height 27
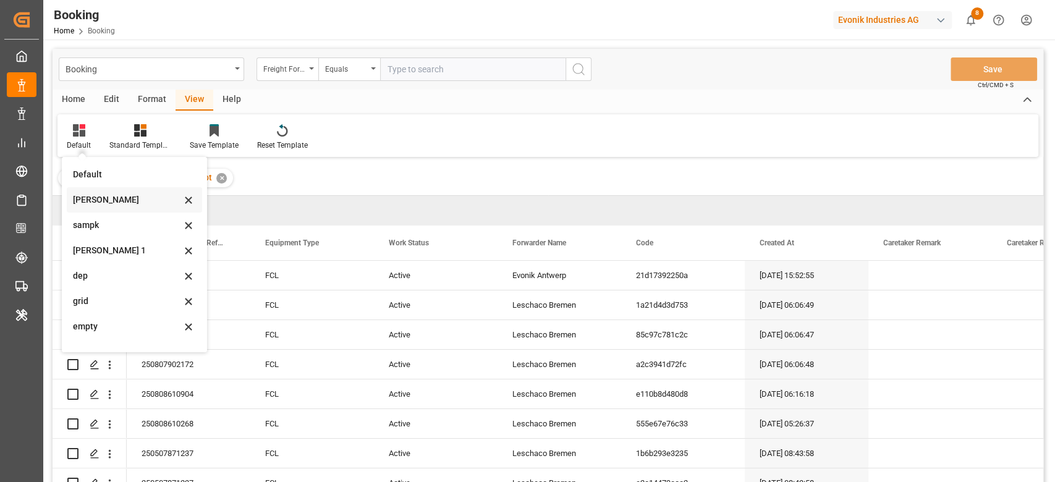
click at [81, 205] on div "[PERSON_NAME]" at bounding box center [134, 199] width 135 height 25
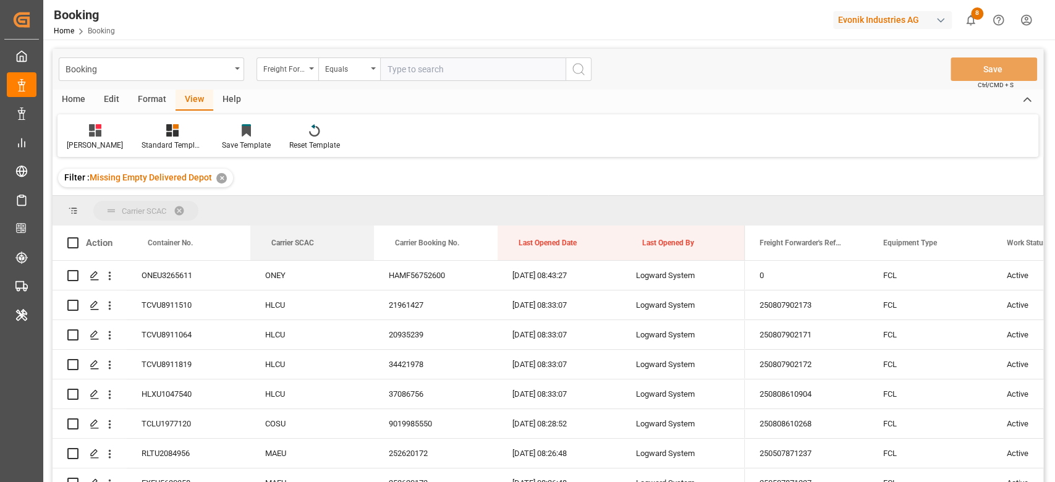
drag, startPoint x: 281, startPoint y: 238, endPoint x: 297, endPoint y: 201, distance: 40.4
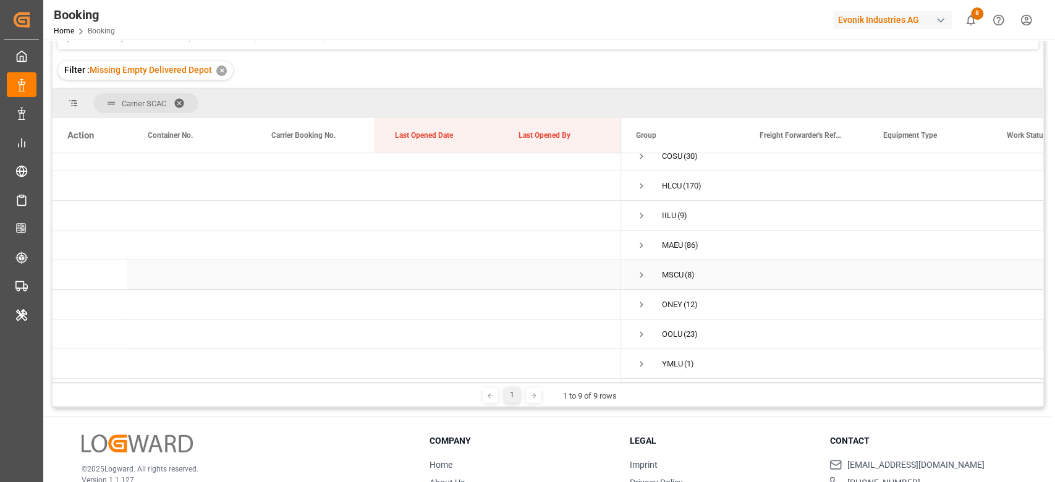
scroll to position [183, 0]
